Goal: Task Accomplishment & Management: Book appointment/travel/reservation

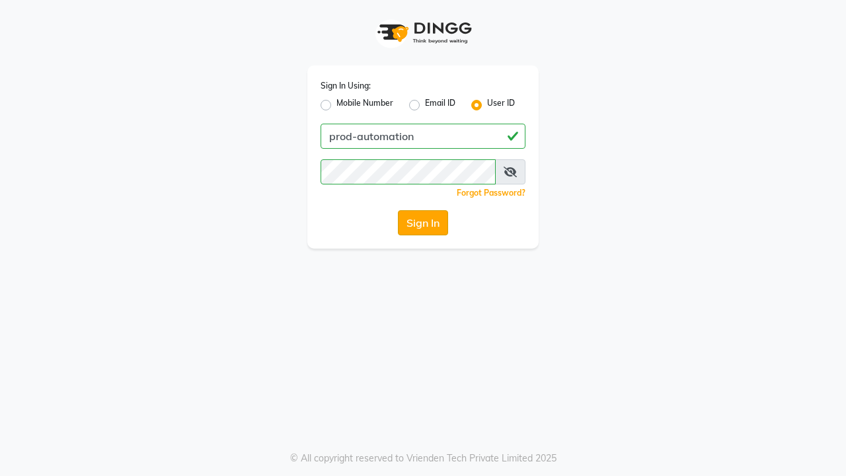
click at [423, 223] on button "Sign In" at bounding box center [423, 222] width 50 height 25
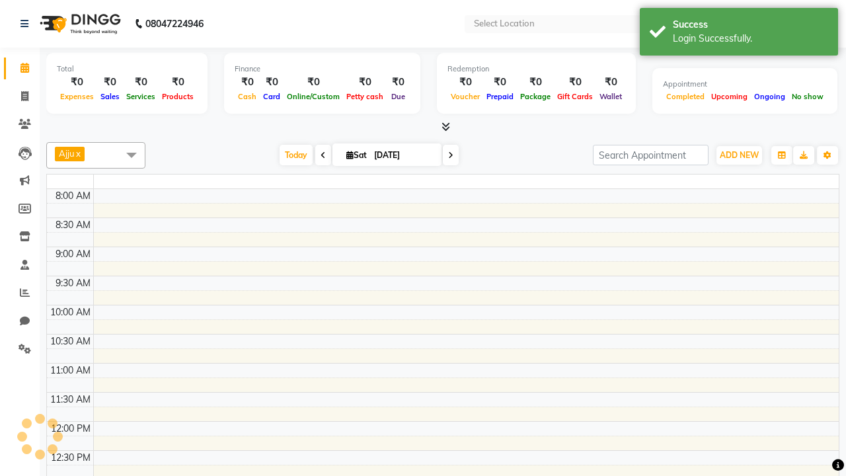
select select "en"
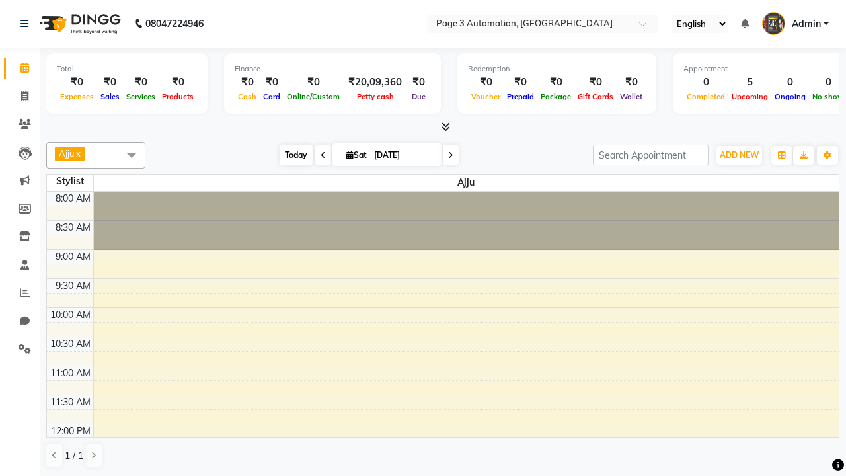
click at [289, 155] on span "Today" at bounding box center [296, 155] width 33 height 20
click at [739, 155] on span "ADD NEW" at bounding box center [739, 155] width 39 height 10
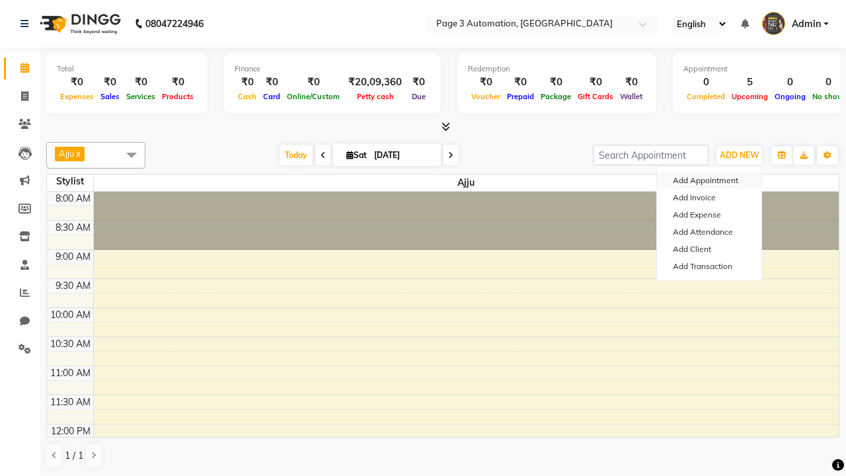
click at [709, 180] on button "Add Appointment" at bounding box center [709, 180] width 104 height 17
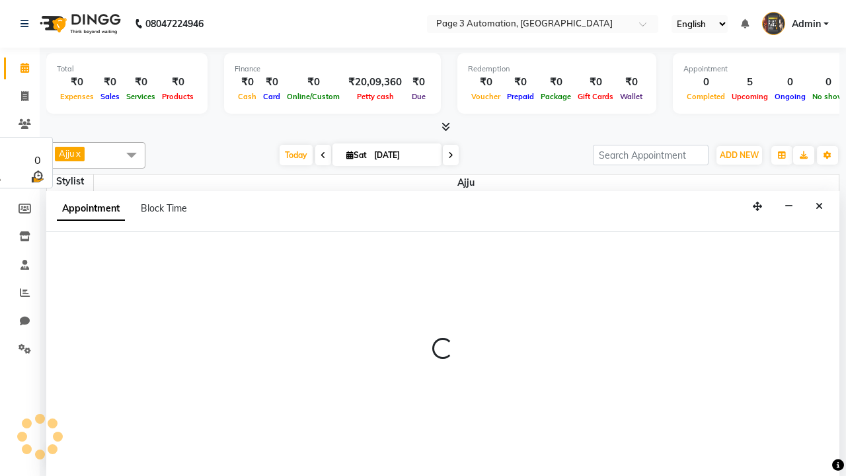
select select "tentative"
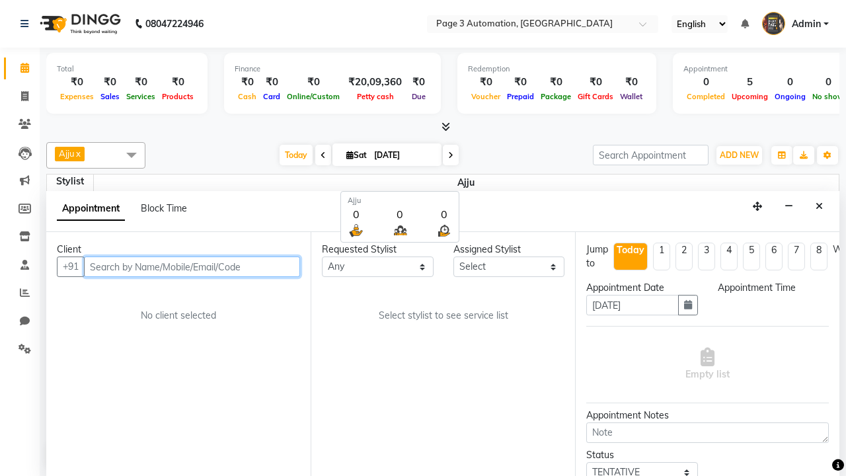
select select "540"
type input "7090909093"
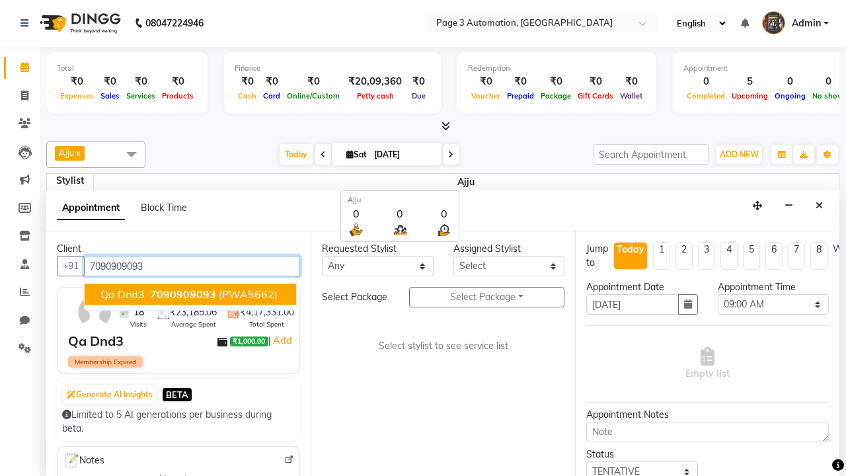
click at [190, 294] on span "7090909093" at bounding box center [183, 293] width 66 height 13
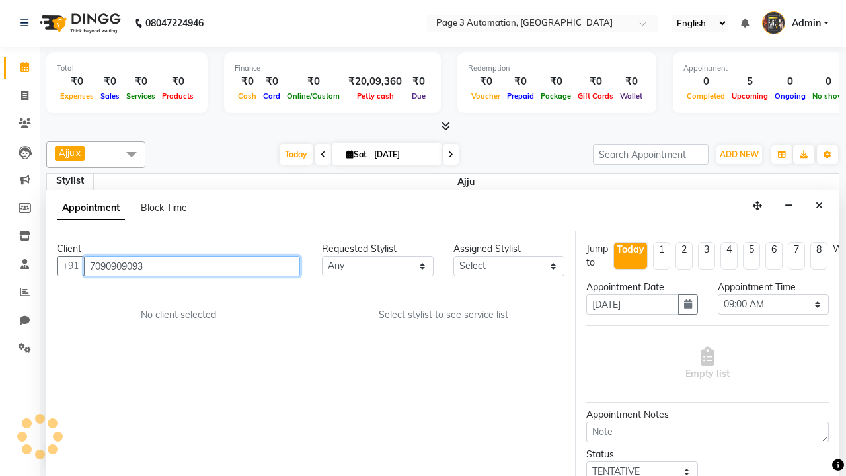
select select "712"
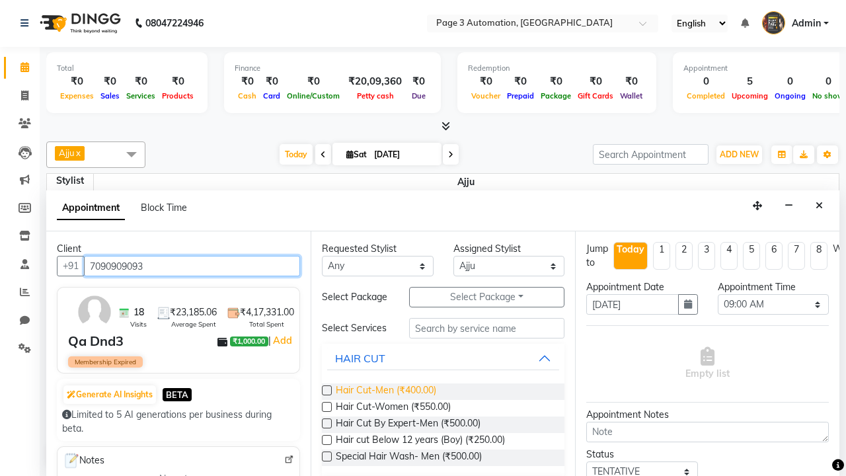
type input "7090909093"
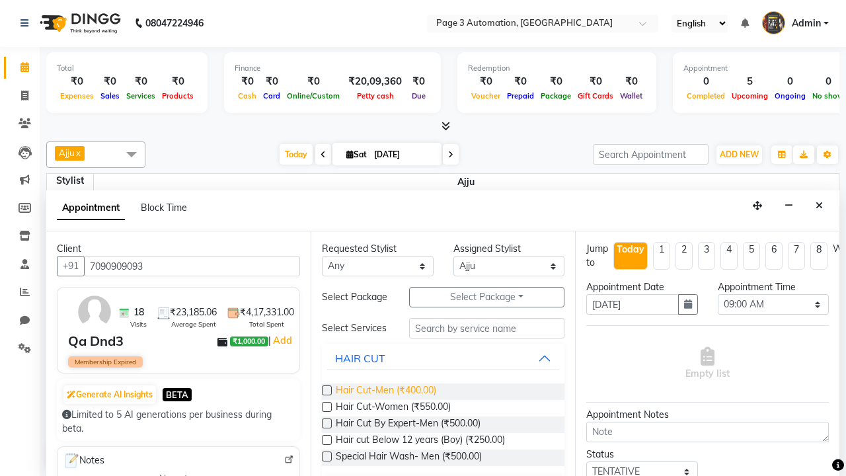
click at [385, 391] on span "Hair Cut-Men (₹400.00)" at bounding box center [386, 391] width 100 height 17
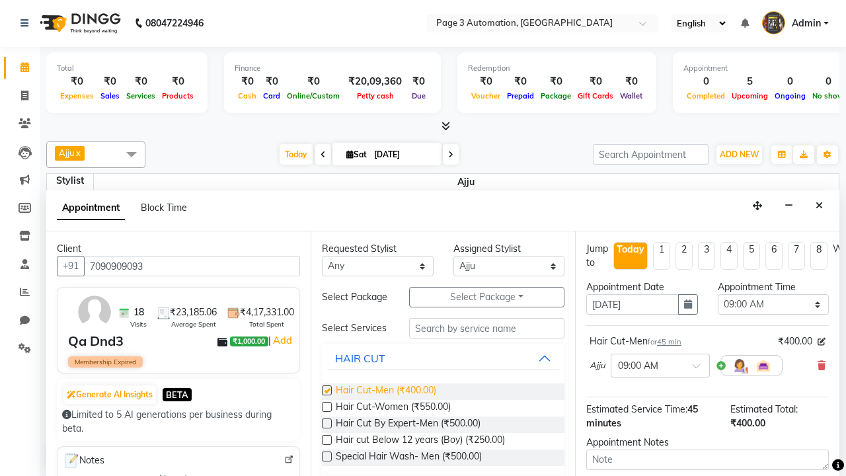
checkbox input "false"
click at [393, 408] on span "Hair Cut-Women (₹550.00)" at bounding box center [393, 408] width 115 height 17
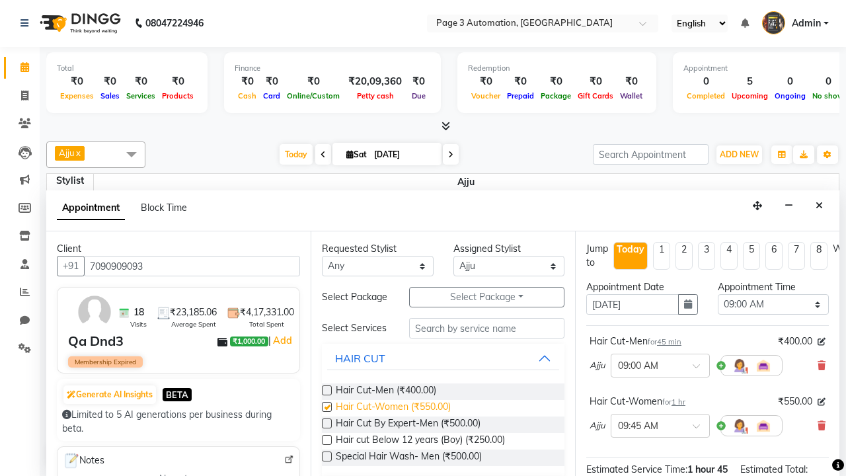
checkbox input "false"
select select "675"
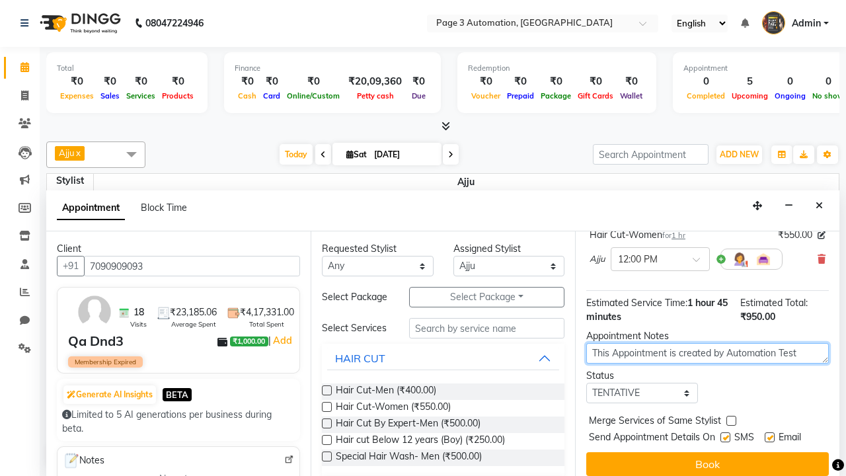
type textarea "This Appointment is created by Automation Test"
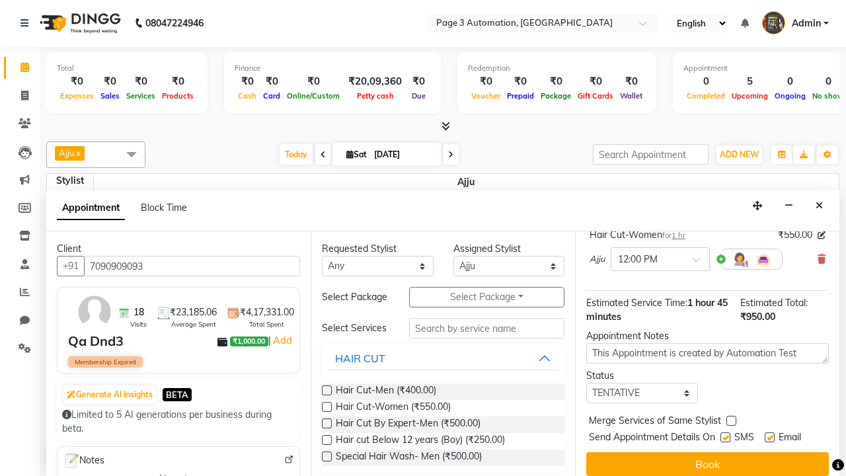
click at [731, 420] on label at bounding box center [731, 421] width 10 height 10
click at [731, 420] on input "checkbox" at bounding box center [730, 422] width 9 height 9
checkbox input "true"
click at [725, 437] on label at bounding box center [725, 437] width 10 height 10
click at [725, 437] on input "checkbox" at bounding box center [724, 438] width 9 height 9
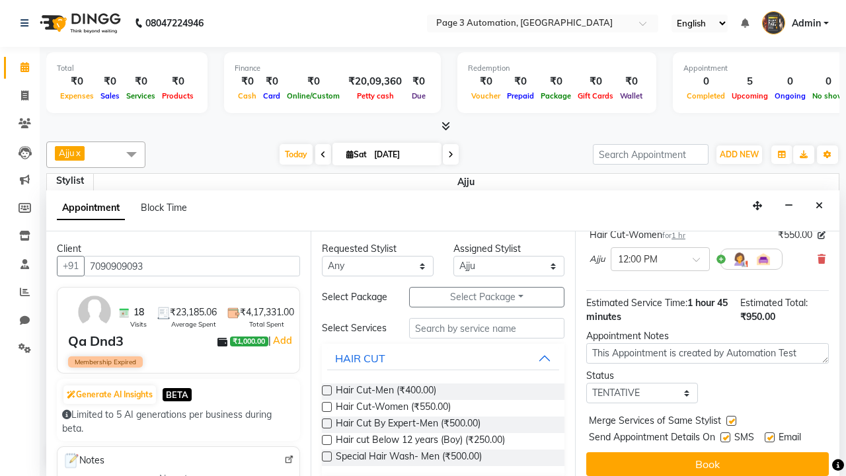
checkbox input "false"
click at [769, 437] on label at bounding box center [770, 437] width 10 height 10
click at [769, 437] on input "checkbox" at bounding box center [769, 438] width 9 height 9
checkbox input "false"
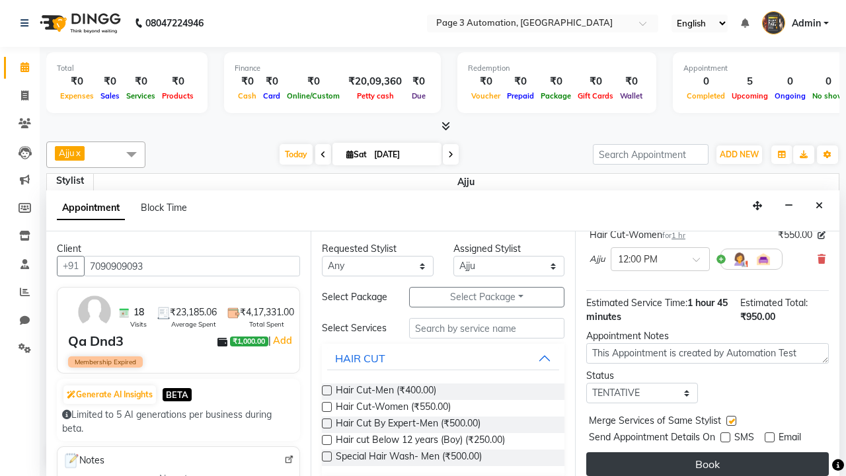
click at [707, 464] on button "Book" at bounding box center [707, 464] width 243 height 24
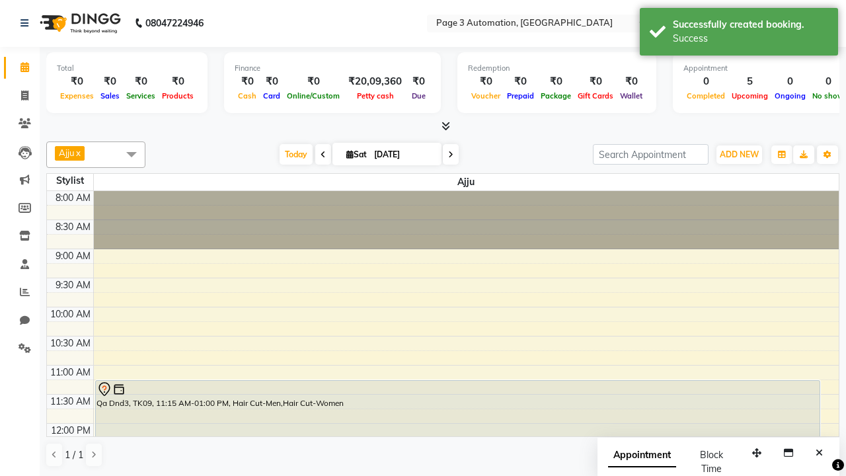
scroll to position [0, 0]
click at [739, 34] on div "Success" at bounding box center [750, 39] width 155 height 14
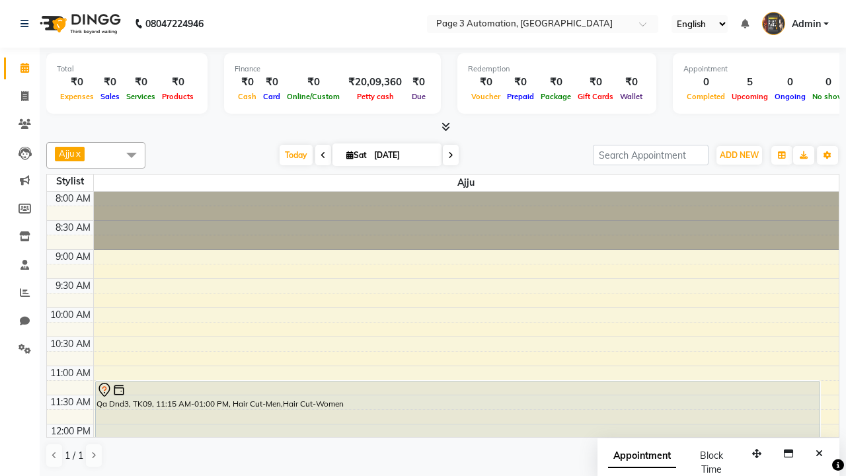
click at [132, 155] on span at bounding box center [131, 154] width 26 height 25
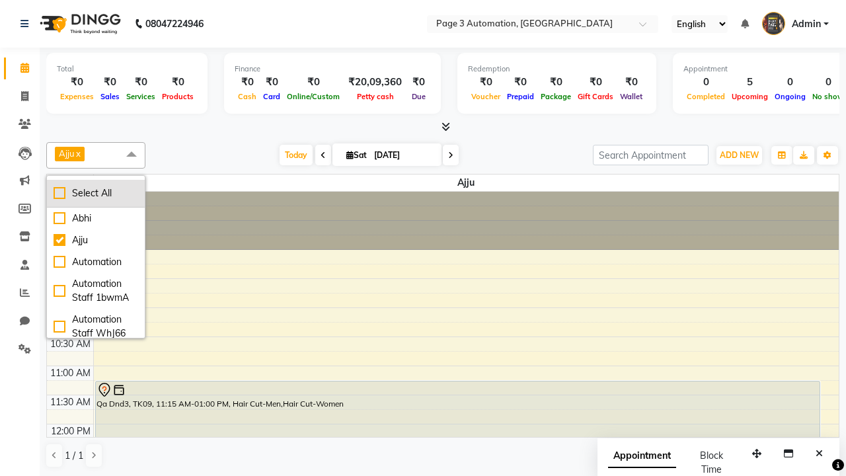
click at [96, 193] on div "Select All" at bounding box center [96, 193] width 85 height 14
checkbox input "true"
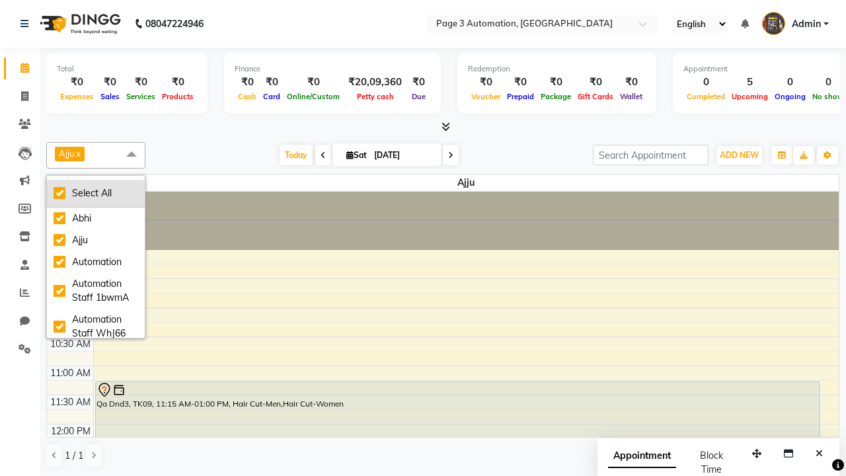
checkbox input "true"
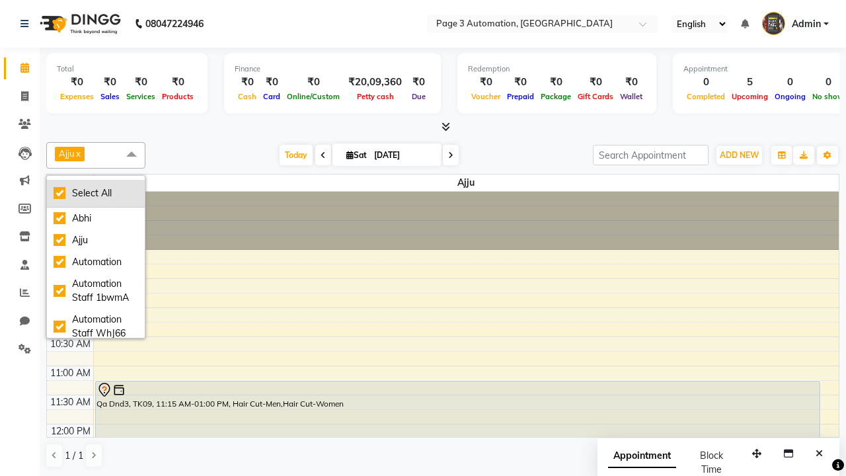
checkbox input "true"
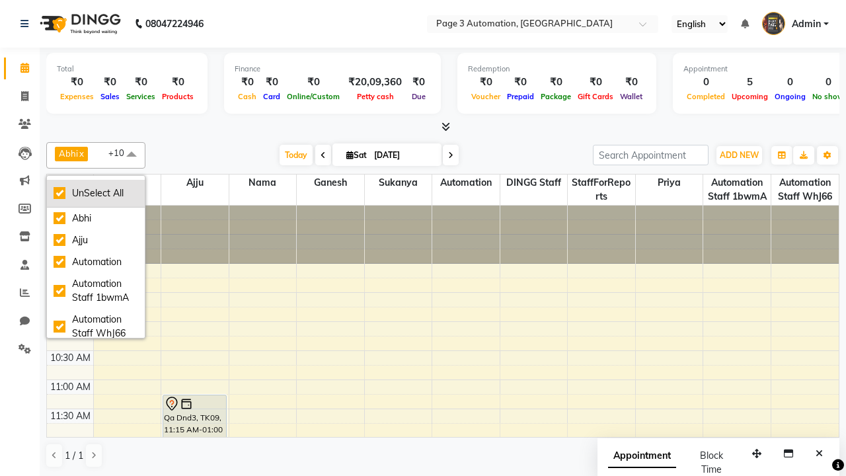
click at [96, 193] on div "UnSelect All" at bounding box center [96, 193] width 85 height 14
checkbox input "false"
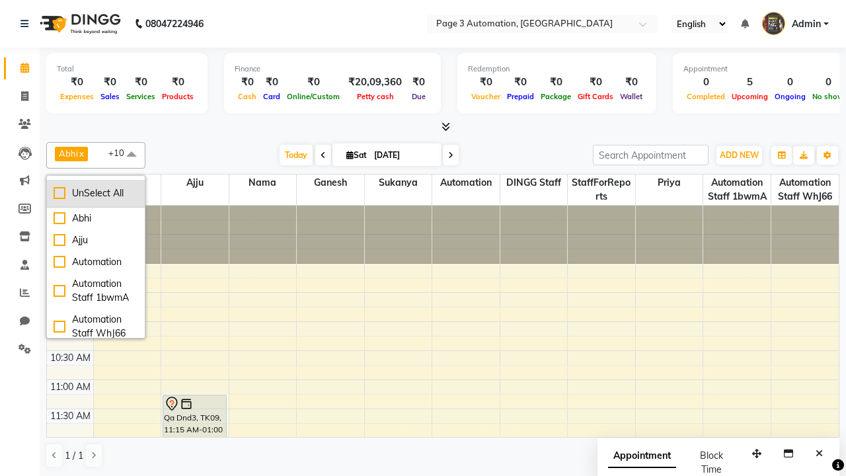
checkbox input "false"
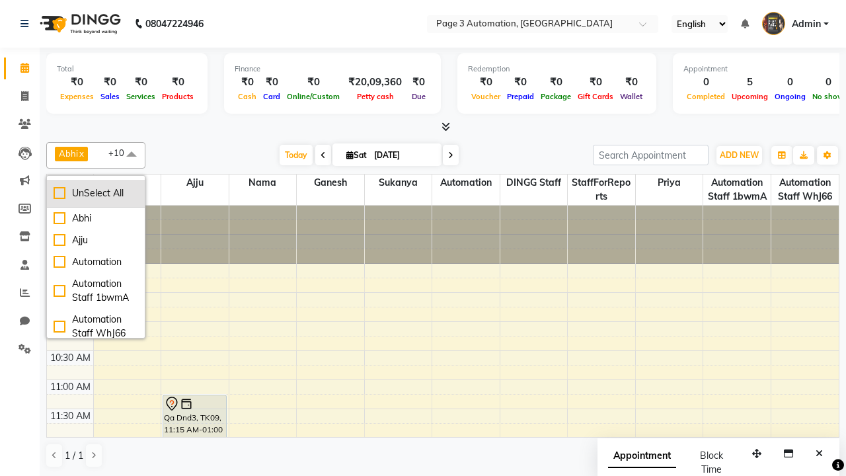
checkbox input "false"
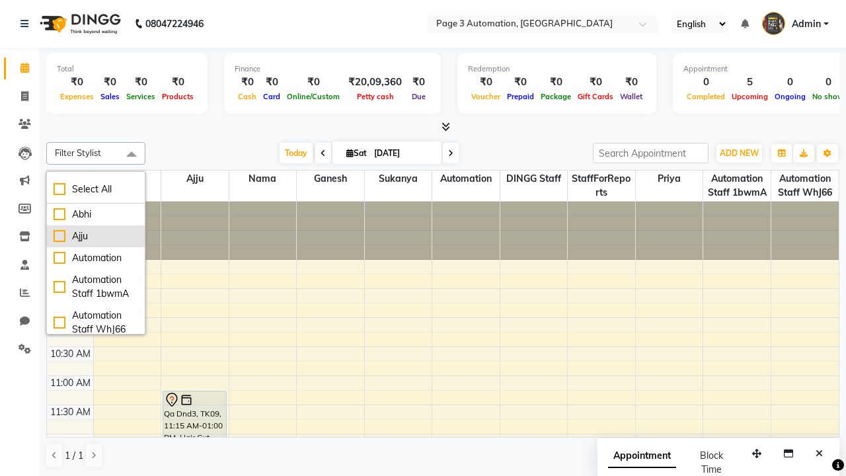
click at [96, 236] on div "Ajju" at bounding box center [96, 236] width 85 height 14
checkbox input "true"
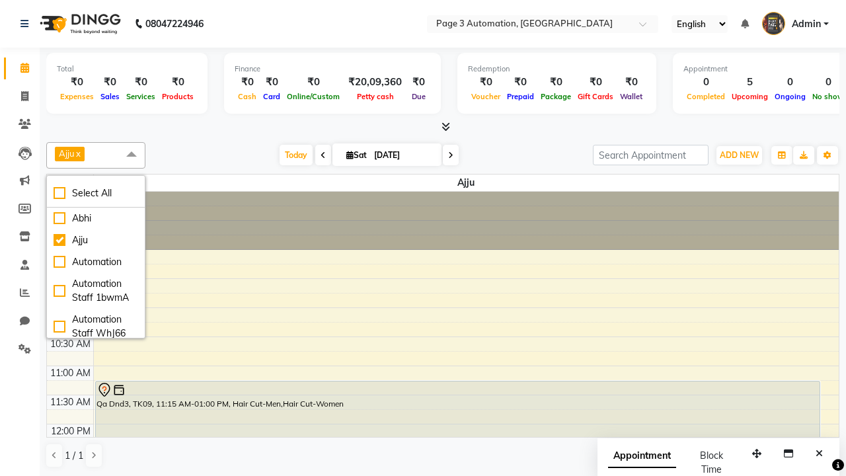
click at [132, 155] on span at bounding box center [131, 154] width 26 height 25
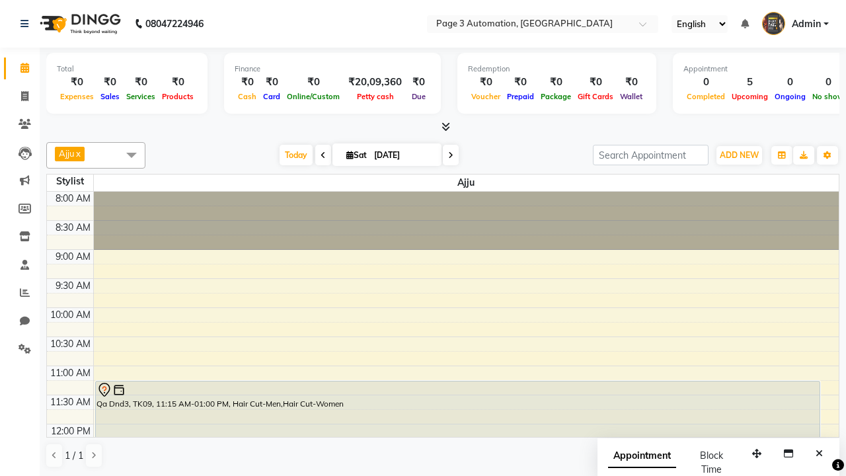
click at [457, 387] on div "Qa Dnd3, TK09, 11:15 AM-01:00 PM, Hair Cut-Men,Hair Cut-Women" at bounding box center [458, 431] width 724 height 100
select select "7"
